Goal: Task Accomplishment & Management: Use online tool/utility

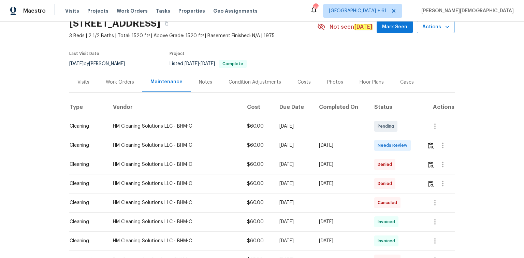
scroll to position [55, 0]
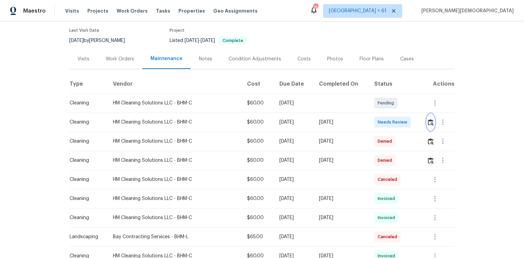
click at [432, 123] on button "button" at bounding box center [430, 122] width 8 height 16
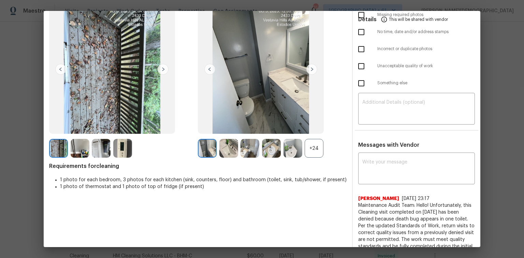
scroll to position [0, 0]
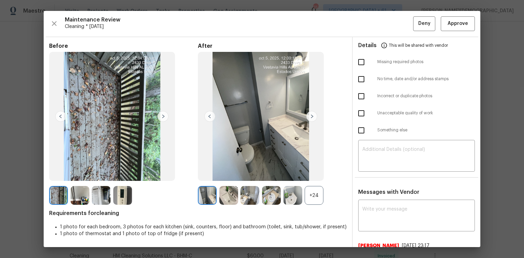
click at [445, 33] on div "Maintenance Review Cleaning * Thu, Oct 02 Deny Approve Before After +24 Require…" at bounding box center [262, 129] width 436 height 236
click at [448, 27] on button "Approve" at bounding box center [457, 23] width 34 height 15
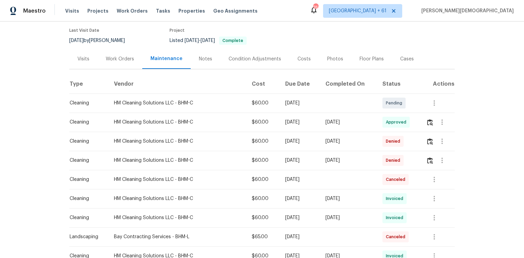
click at [455, 121] on div "Back to all projects 2431 Dove Pl, Vestavia Hills, AL 35216 3 Beds | 2 1/2 Bath…" at bounding box center [262, 139] width 524 height 236
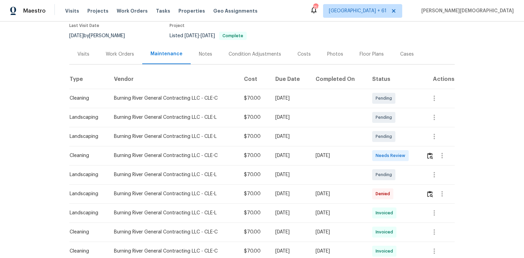
scroll to position [109, 0]
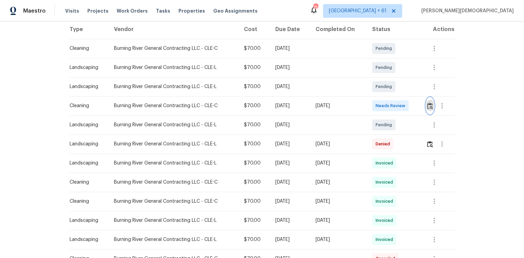
click at [372, 103] on img "button" at bounding box center [430, 106] width 6 height 6
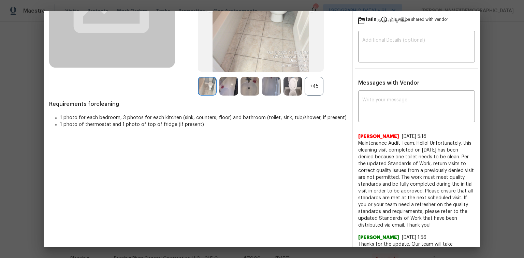
click at [361, 140] on span "Maintenance Audit Team: Hello! Unfortunately, this cleaning visit completed on …" at bounding box center [416, 184] width 117 height 89
copy span "cleaning"
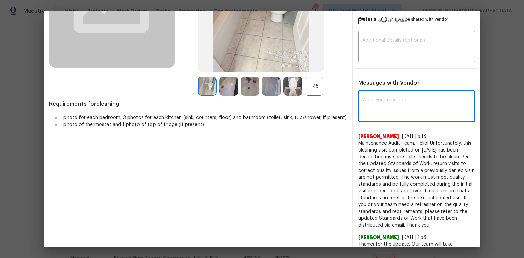
click at [372, 104] on textarea at bounding box center [416, 106] width 108 height 19
paste textarea "Maintenance Audit Team: Hello! Unfortunately, this cleaning visit completed on …"
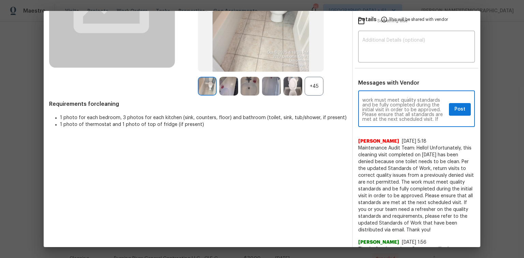
scroll to position [0, 0]
type textarea "Maintenance Audit Team: Hello! Unfortunately, this cleaning visit completed on …"
click at [372, 42] on textarea at bounding box center [416, 47] width 108 height 19
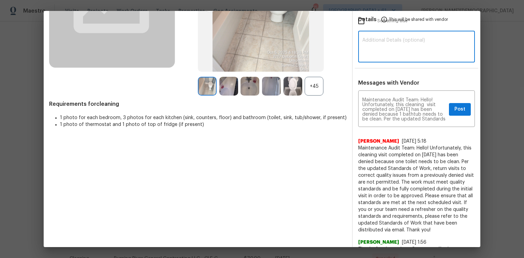
paste textarea "Maintenance Audit Team: Hello! Unfortunately, this cleaning visit completed on …"
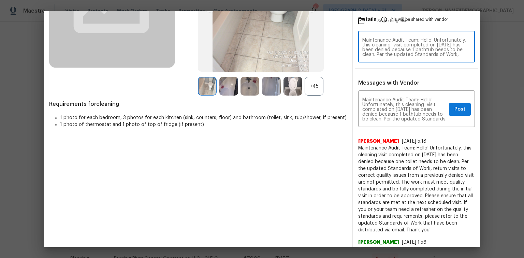
scroll to position [48, 0]
type textarea "Maintenance Audit Team: Hello! Unfortunately, this cleaning visit completed on …"
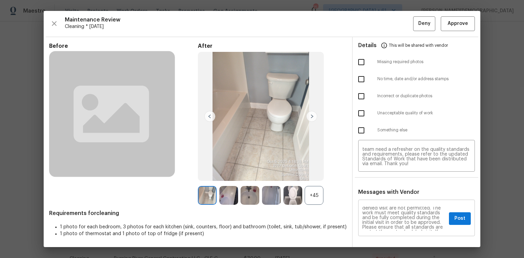
scroll to position [55, 0]
click at [372, 172] on span "Post" at bounding box center [459, 218] width 11 height 9
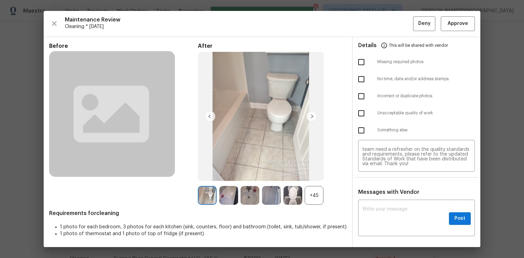
scroll to position [0, 0]
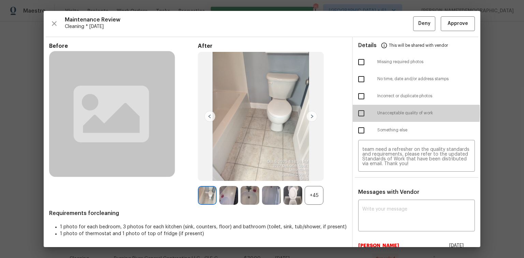
click at [356, 110] on input "checkbox" at bounding box center [361, 113] width 14 height 14
checkbox input "true"
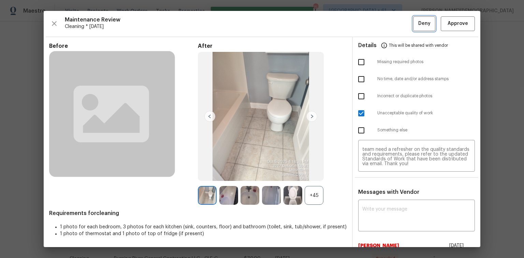
click at [372, 24] on span "Deny" at bounding box center [424, 23] width 12 height 9
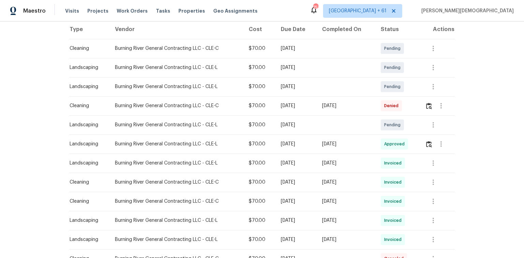
drag, startPoint x: 485, startPoint y: 95, endPoint x: 282, endPoint y: 169, distance: 216.7
click at [372, 95] on div "Back to all projects [STREET_ADDRESS][PERSON_NAME] 4 Beds | 2 1/2 Baths | Total…" at bounding box center [262, 139] width 524 height 236
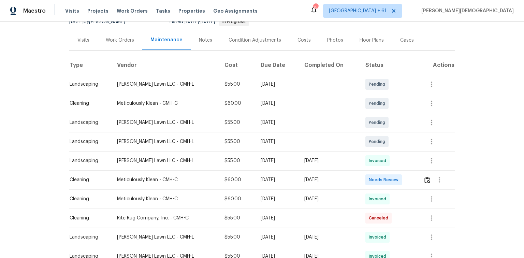
scroll to position [109, 0]
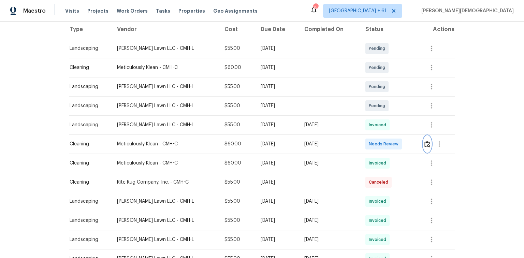
click at [426, 141] on img "button" at bounding box center [427, 144] width 6 height 6
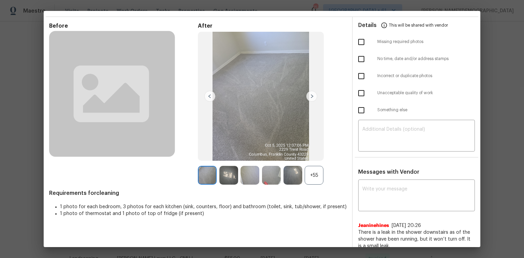
scroll to position [0, 0]
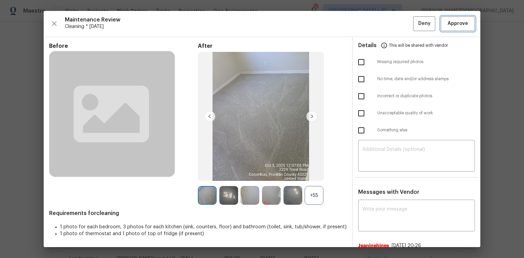
click at [442, 30] on button "Approve" at bounding box center [457, 23] width 34 height 15
